Goal: Find specific fact: Find specific fact

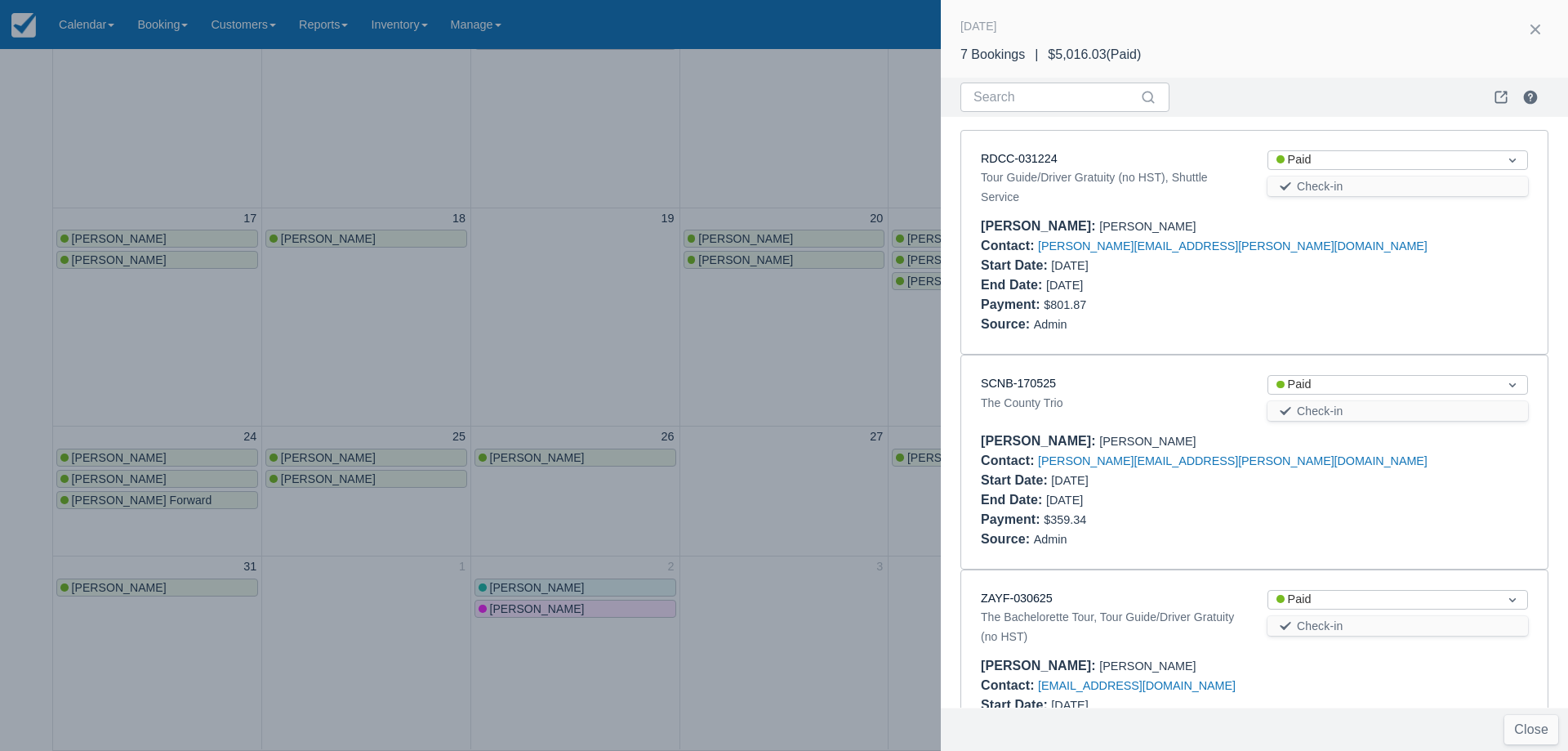
click at [754, 422] on div at bounding box center [784, 375] width 1568 height 751
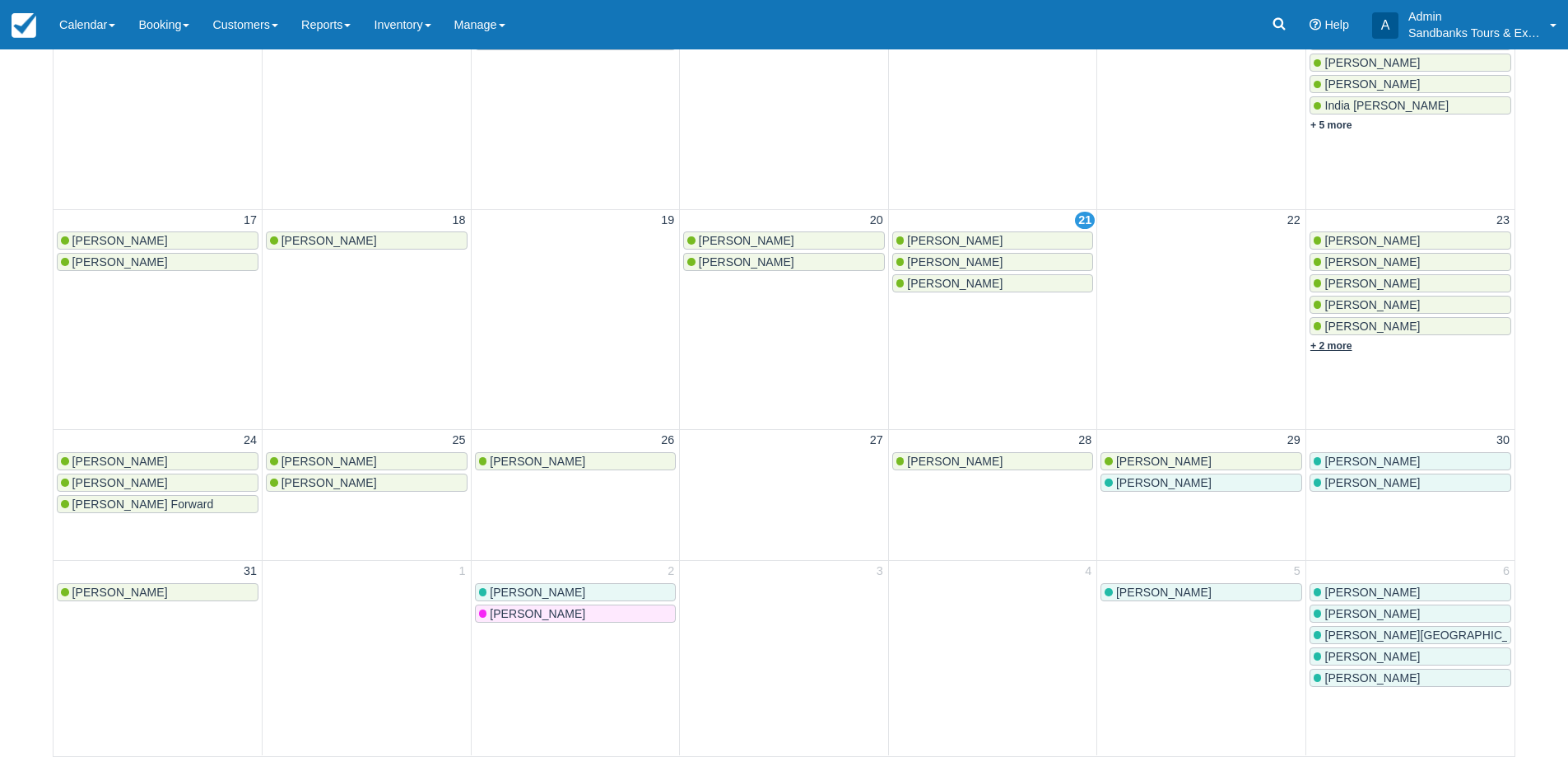
click at [1328, 341] on link "+ 2 more" at bounding box center [1331, 346] width 42 height 12
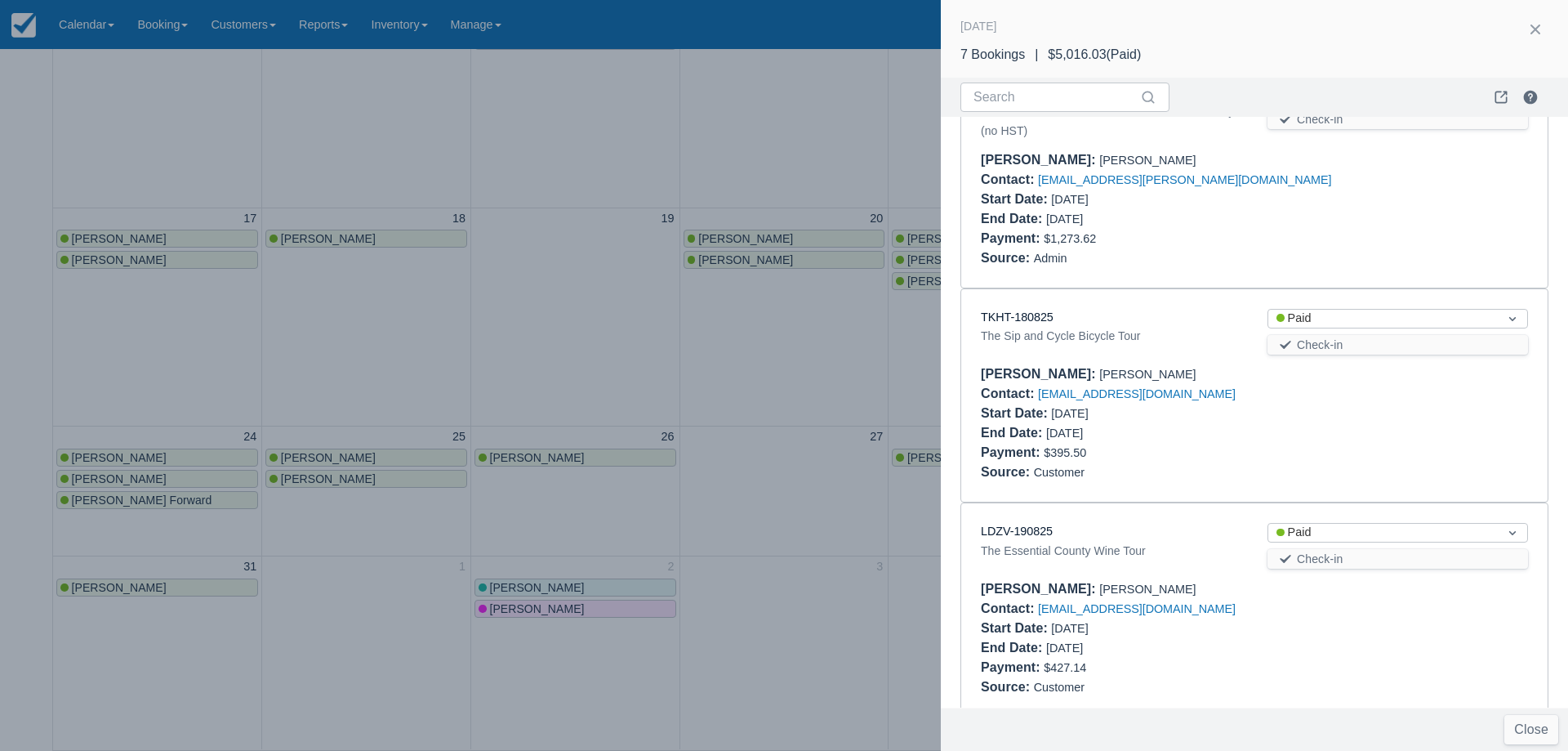
scroll to position [969, 0]
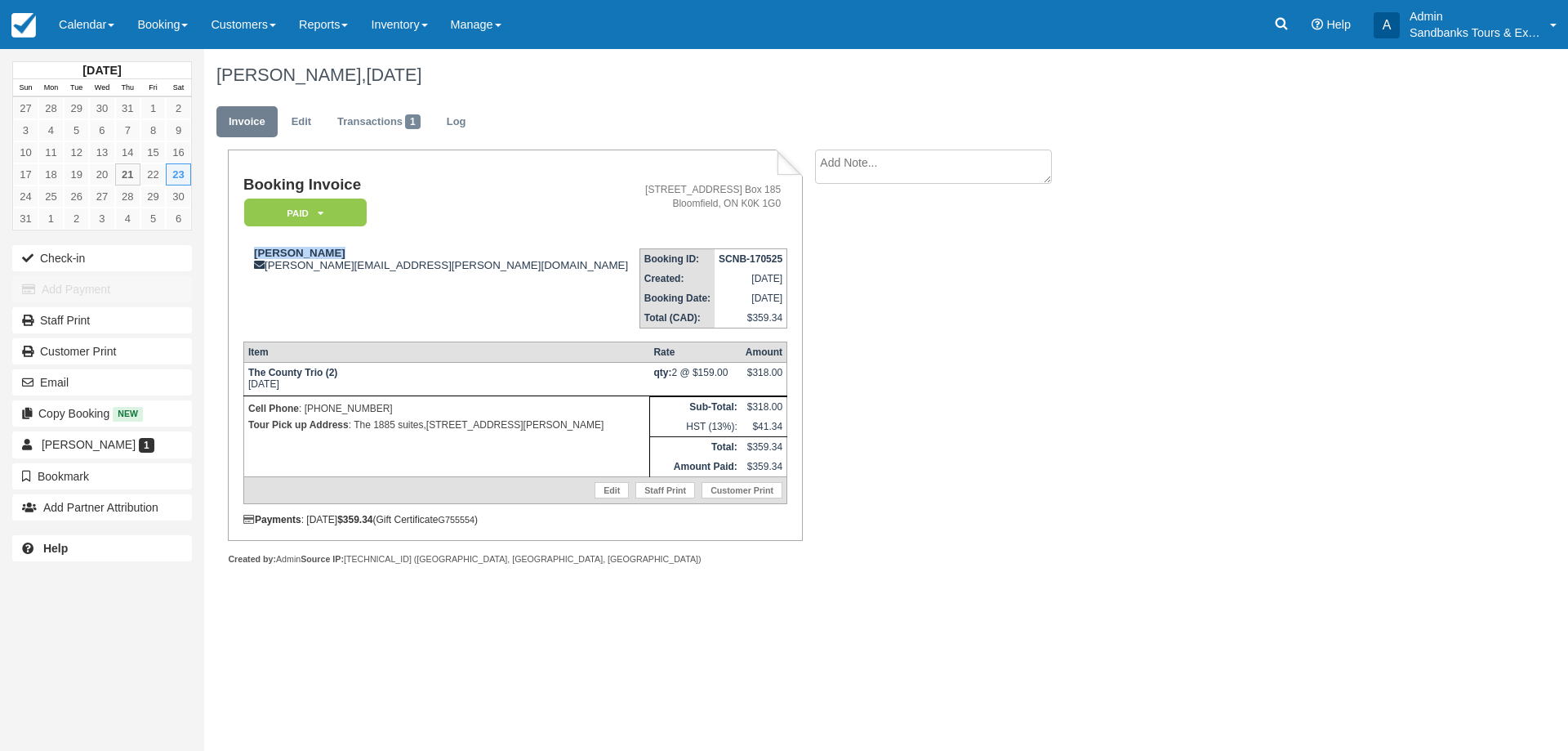
drag, startPoint x: 340, startPoint y: 254, endPoint x: 304, endPoint y: 243, distance: 37.6
click at [244, 252] on div "Fumiko Kitano fumiko.kitano@gmail.com" at bounding box center [439, 259] width 392 height 24
copy strong "Fumiko Kitano"
drag, startPoint x: 375, startPoint y: 432, endPoint x: 353, endPoint y: 428, distance: 22.4
click at [353, 428] on p "Tour Pick up Address : The 1885 suites,15 Centre Street, Picton (Prince Edward …" at bounding box center [447, 424] width 397 height 16
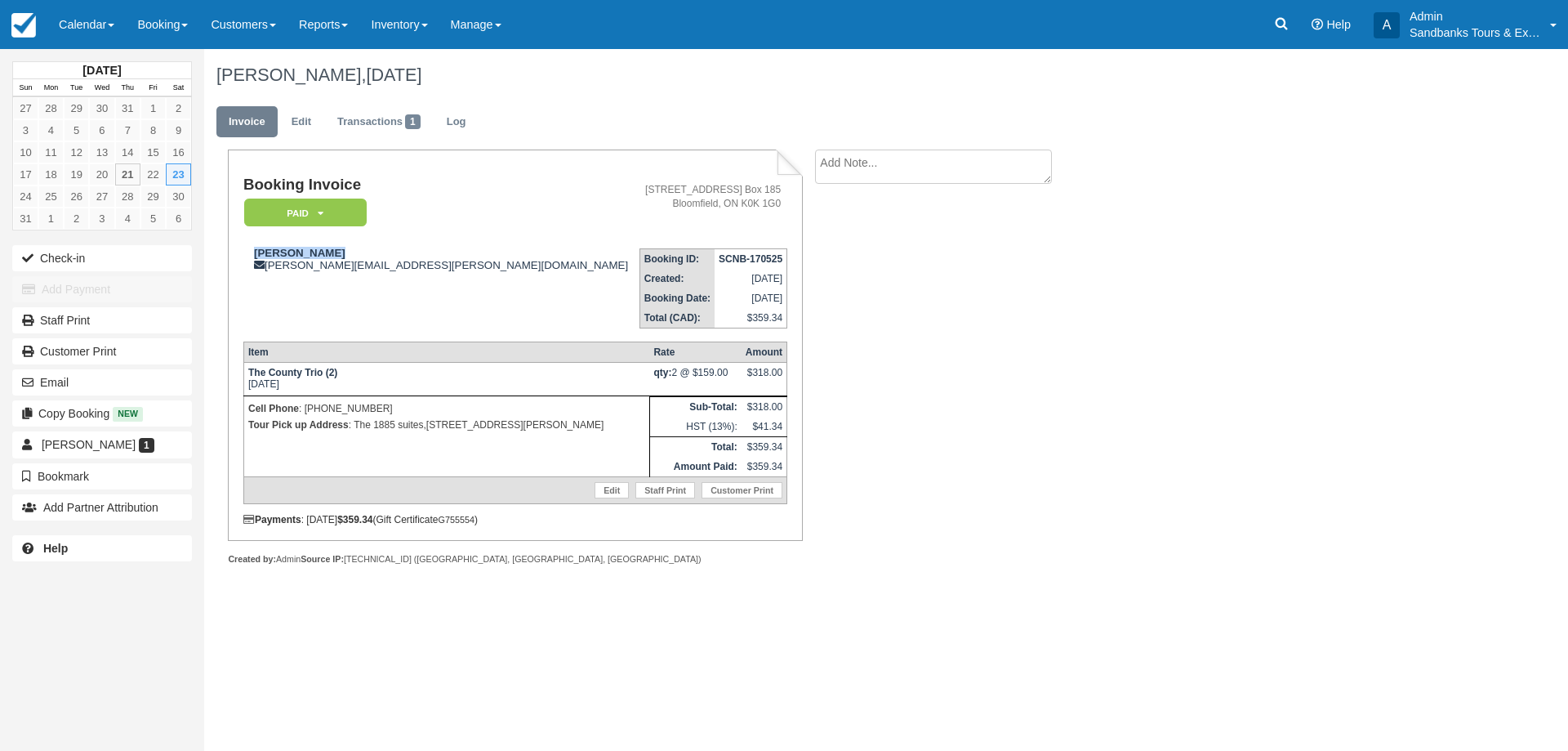
copy p "The 1885 suites,15 Centre Street, Picton (Prince Edward County), Ontario, CANAD…"
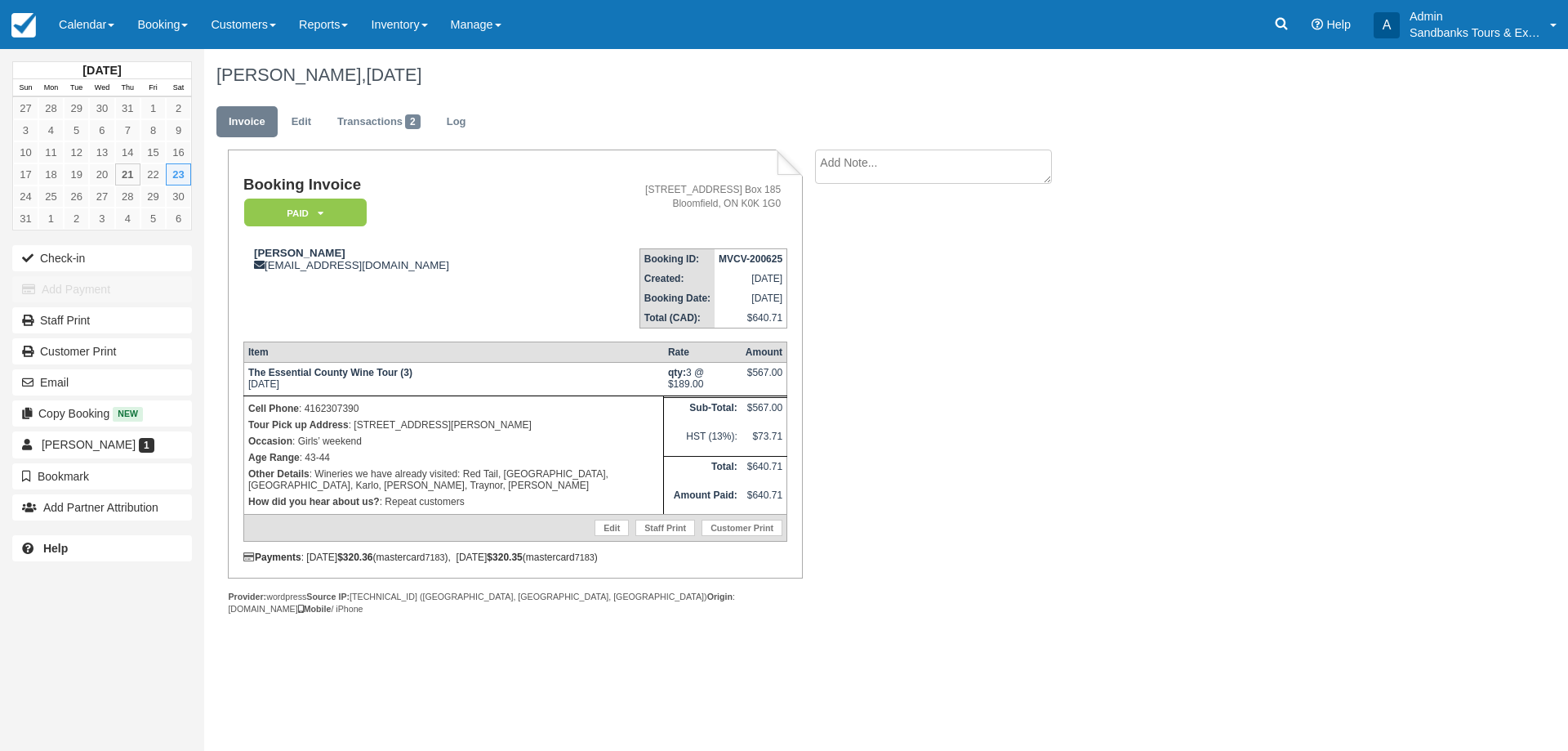
drag, startPoint x: 526, startPoint y: 423, endPoint x: 354, endPoint y: 424, distance: 172.0
click at [354, 424] on p "Tour Pick up Address : 40 Conger Dr, Wellington K0K 3L0" at bounding box center [454, 424] width 411 height 16
copy p "40 Conger Dr, Wellington K0K 3L0"
click at [1051, 443] on div "Booking Invoice Paid   Pending Deposit Hold Deposit Waiting Cancelled BOOKED GI…" at bounding box center [653, 399] width 898 height 501
drag, startPoint x: 502, startPoint y: 423, endPoint x: 355, endPoint y: 427, distance: 147.1
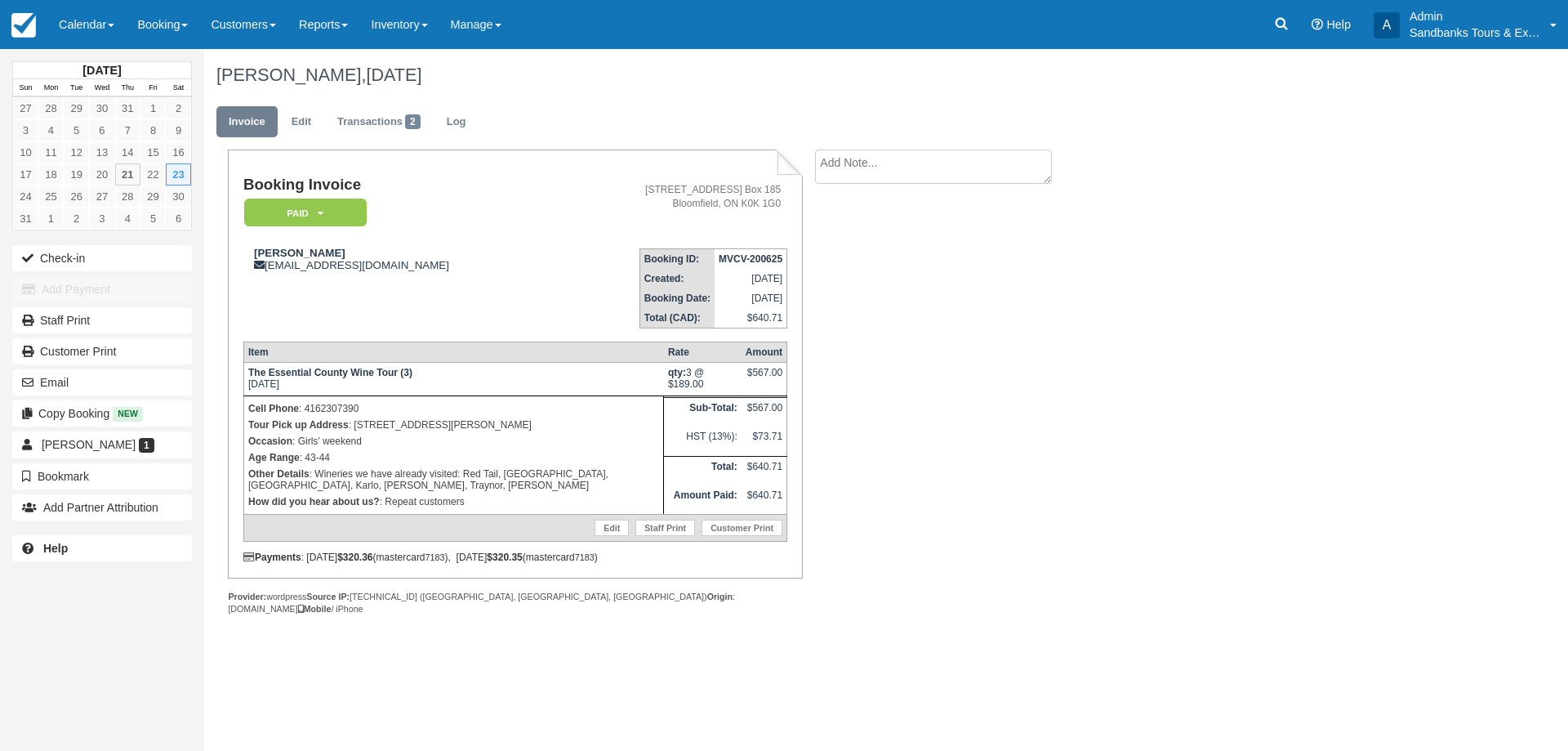
click at [355, 427] on p "Tour Pick up Address : 40 Conger Dr, Wellington K0K 3L0" at bounding box center [454, 424] width 411 height 16
copy p "40 Conger Dr, Wellington K0K 3L0"
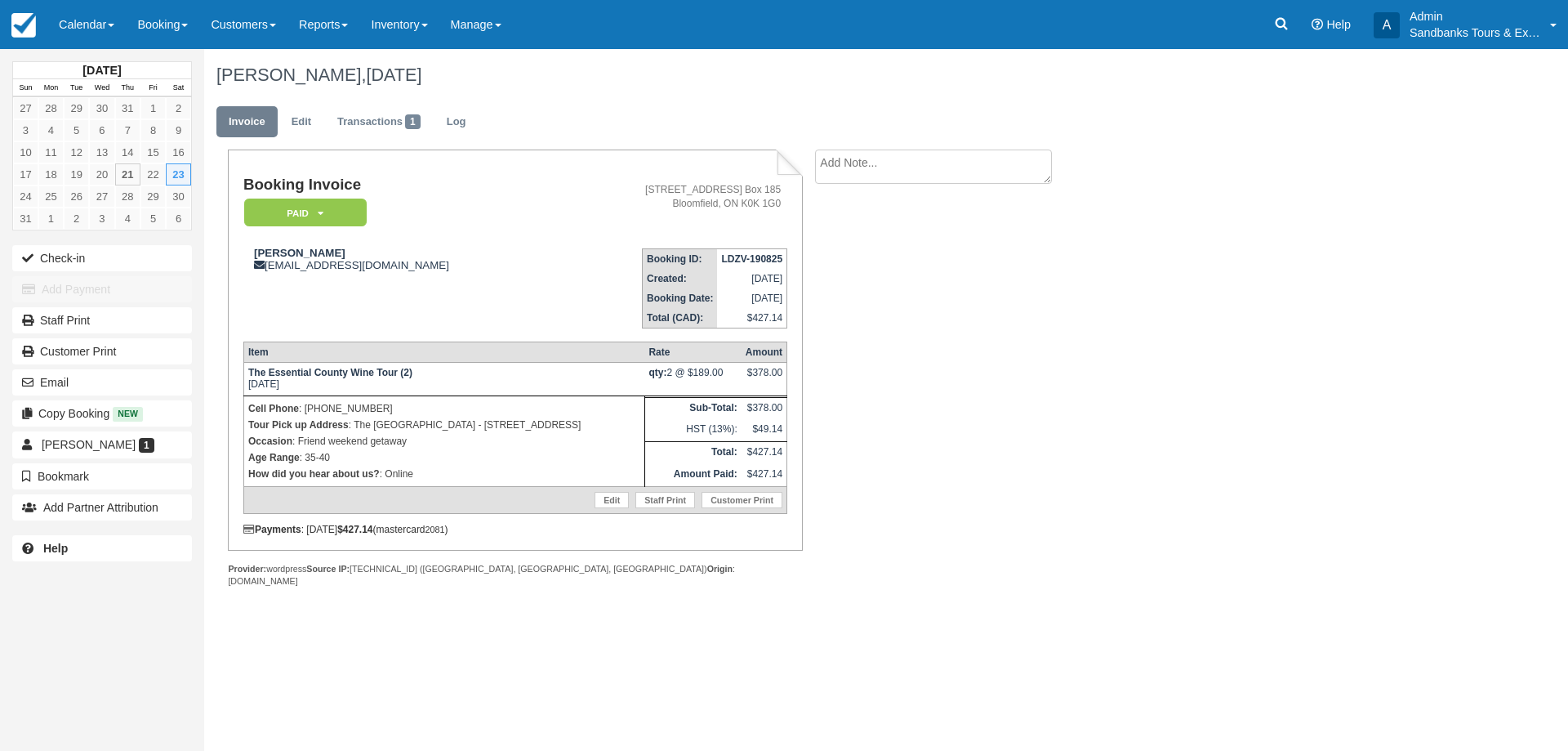
drag, startPoint x: 612, startPoint y: 424, endPoint x: 356, endPoint y: 422, distance: 256.0
click at [356, 422] on p "Tour Pick up Address : [GEOGRAPHIC_DATA] - [STREET_ADDRESS]" at bounding box center [444, 424] width 392 height 16
copy p "The [GEOGRAPHIC_DATA] - [STREET_ADDRESS]"
